Goal: Information Seeking & Learning: Learn about a topic

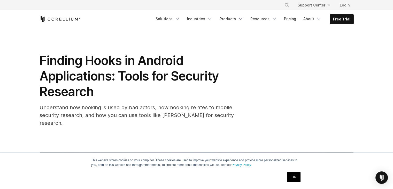
click at [293, 173] on link "OK" at bounding box center [293, 177] width 13 height 10
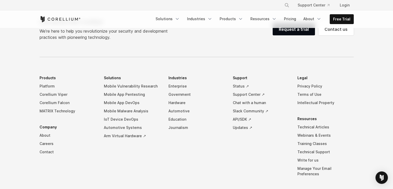
scroll to position [1266, 0]
